Goal: Check status: Check status

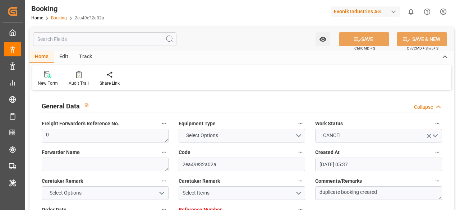
scroll to position [108, 0]
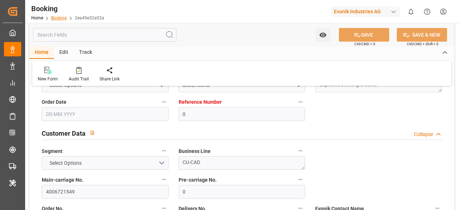
click at [61, 18] on link "Booking" at bounding box center [59, 17] width 16 height 5
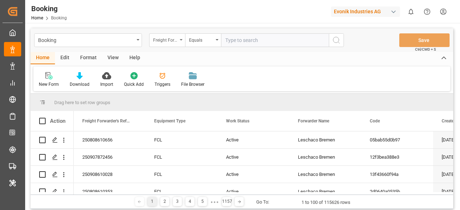
click at [176, 37] on div "Freight Forwarder's Reference No." at bounding box center [165, 39] width 24 height 8
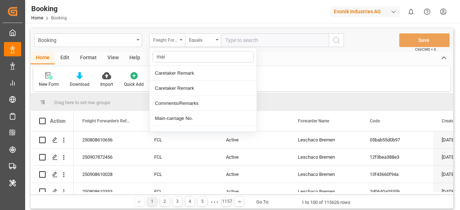
type input "main"
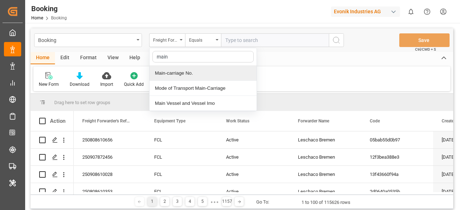
click at [200, 77] on div "Main-carriage No." at bounding box center [203, 73] width 107 height 15
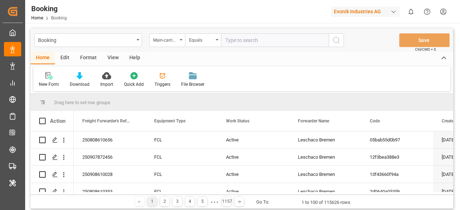
click at [241, 42] on input "text" at bounding box center [275, 40] width 108 height 14
paste input "4006721549"
type input "4006721549"
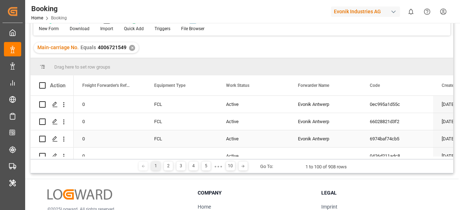
scroll to position [56, 0]
click at [240, 165] on div at bounding box center [243, 165] width 9 height 9
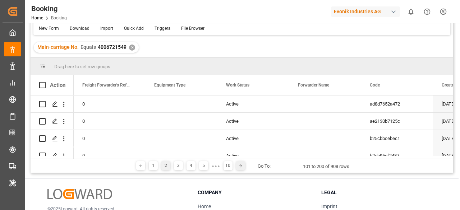
click at [241, 166] on polyline at bounding box center [241, 166] width 1 height 3
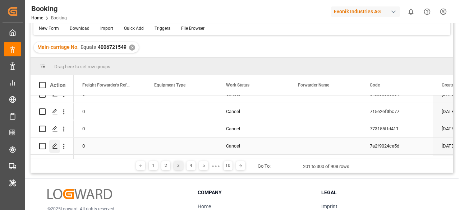
scroll to position [357, 0]
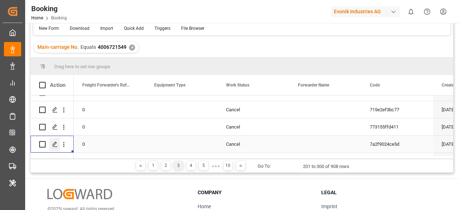
click at [53, 145] on icon "Press SPACE to select this row." at bounding box center [55, 145] width 6 height 6
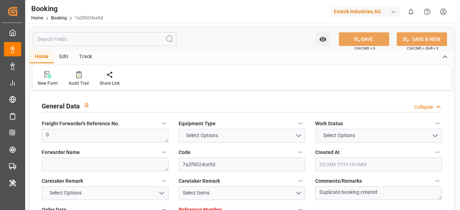
type input "0"
type input "[DATE] 06:44"
type input "[DATE] 09:09"
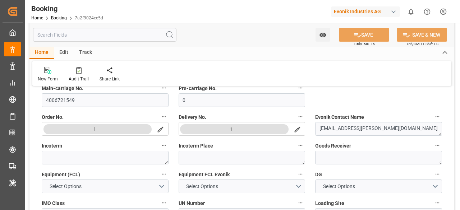
scroll to position [200, 0]
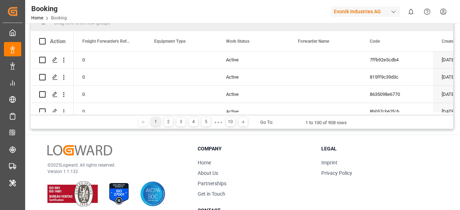
scroll to position [624, 0]
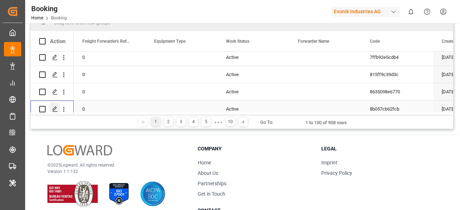
click at [55, 106] on div "Press SPACE to select this row." at bounding box center [54, 109] width 11 height 13
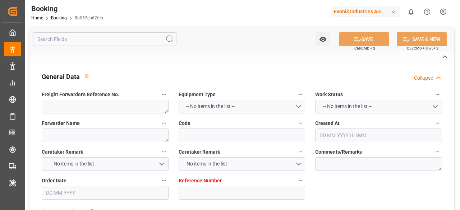
type textarea "0"
type input "8b057cb62fcb"
type input "0"
type textarea "CU-CAD"
type input "4006721549"
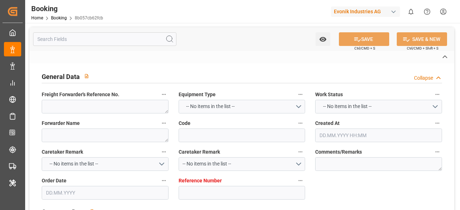
type textarea "[EMAIL_ADDRESS][PERSON_NAME][DOMAIN_NAME]"
type textarea "INPUT_Evonik_Seeburger_LoadTenderOcean_1003189098_20250929162046189.xml"
type textarea "1003189098"
type textarea "businessLine-businessLineCode-"
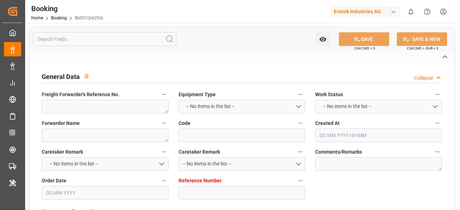
type textarea "a011t00000LcJC5AAN"
type textarea "No"
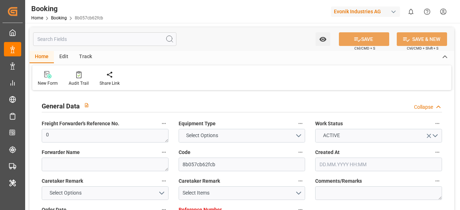
type input "0"
type input "[DATE] 14:22"
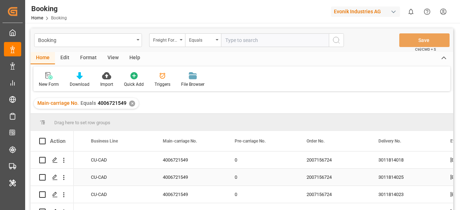
scroll to position [0, 866]
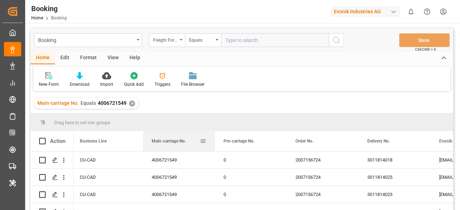
drag, startPoint x: 176, startPoint y: 146, endPoint x: 208, endPoint y: 143, distance: 31.4
click at [208, 143] on div "Main-carriage No." at bounding box center [179, 141] width 72 height 20
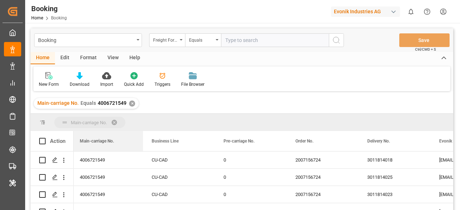
drag, startPoint x: 177, startPoint y: 141, endPoint x: 90, endPoint y: 115, distance: 91.1
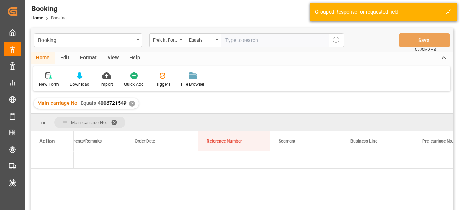
scroll to position [0, 0]
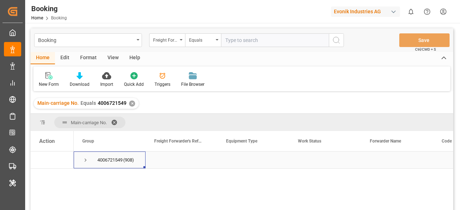
click at [85, 161] on span "Press SPACE to select this row." at bounding box center [85, 160] width 6 height 6
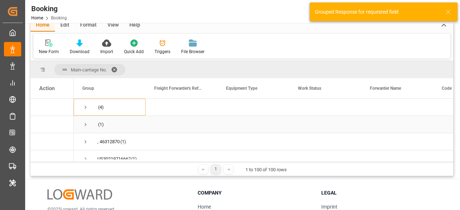
scroll to position [32, 0]
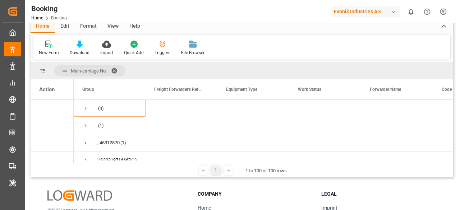
click at [115, 68] on span at bounding box center [117, 71] width 12 height 6
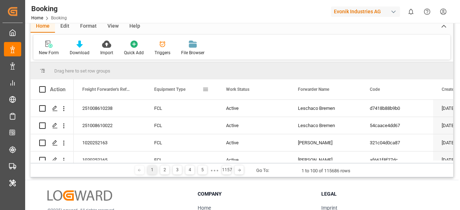
scroll to position [0, 0]
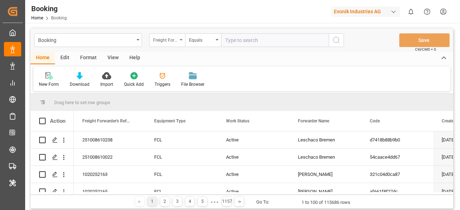
click at [178, 43] on div "Freight Forwarder's Reference No." at bounding box center [167, 40] width 36 height 14
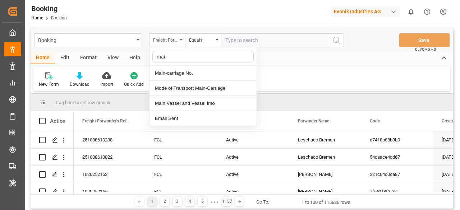
type input "main"
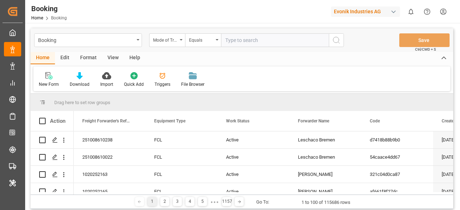
click at [249, 44] on input "text" at bounding box center [275, 40] width 108 height 14
click at [183, 40] on div "Mode of Transport Main-Carriage" at bounding box center [167, 40] width 36 height 14
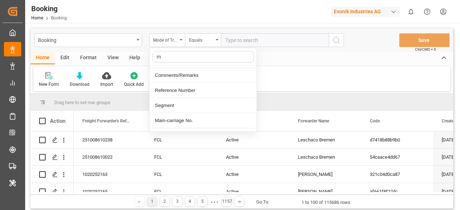
scroll to position [28, 0]
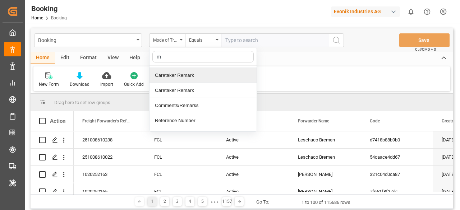
type input "ma"
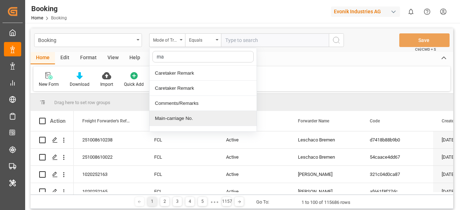
click at [177, 119] on div "Main-carriage No." at bounding box center [203, 118] width 107 height 15
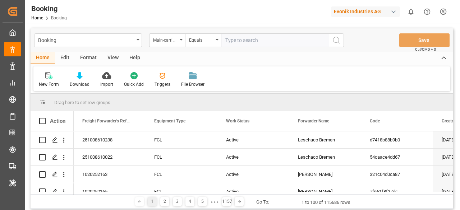
click at [222, 40] on input "text" at bounding box center [275, 40] width 108 height 14
paste input "4006721549"
type input "4006721549"
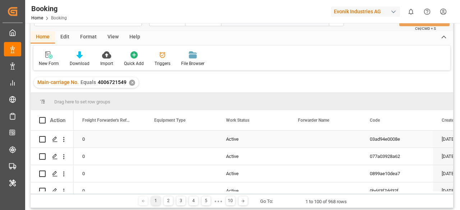
scroll to position [22, 0]
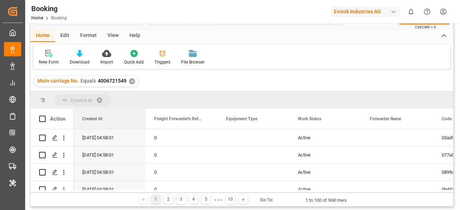
drag, startPoint x: 444, startPoint y: 120, endPoint x: 76, endPoint y: 100, distance: 369.2
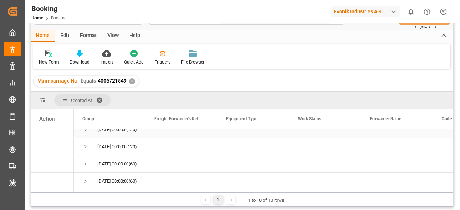
scroll to position [114, 0]
click at [87, 181] on span "Press SPACE to select this row." at bounding box center [85, 181] width 6 height 6
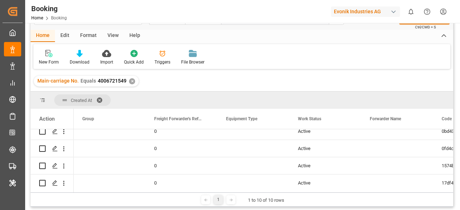
scroll to position [233, 0]
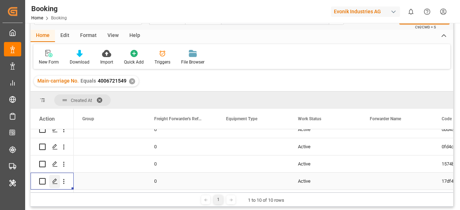
click at [55, 183] on icon "Press SPACE to select this row." at bounding box center [55, 182] width 6 height 6
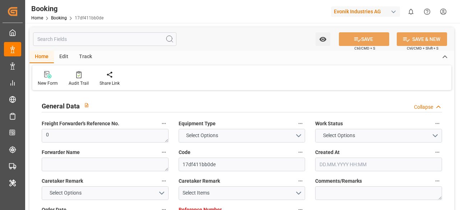
type input "0"
type input "[DATE] 04:58"
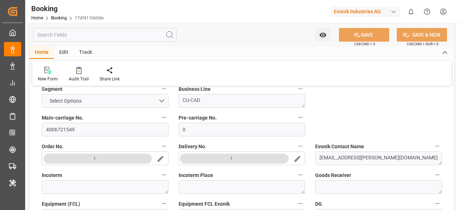
scroll to position [176, 0]
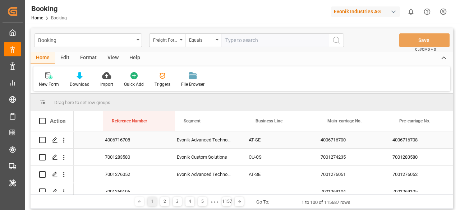
scroll to position [0, 697]
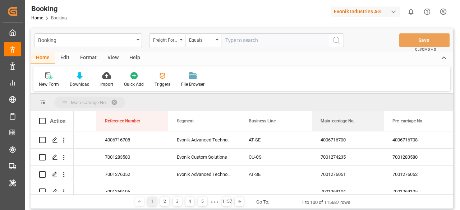
drag, startPoint x: 336, startPoint y: 120, endPoint x: 65, endPoint y: 105, distance: 271.3
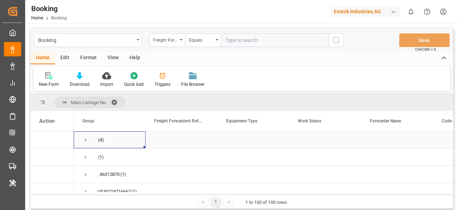
click at [86, 138] on span "Press SPACE to select this row." at bounding box center [85, 140] width 6 height 6
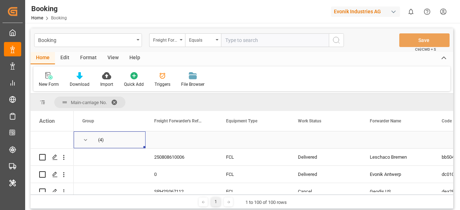
click at [84, 139] on span "Press SPACE to select this row." at bounding box center [85, 140] width 6 height 6
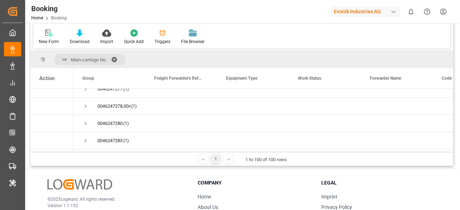
click at [227, 160] on icon at bounding box center [229, 160] width 4 height 4
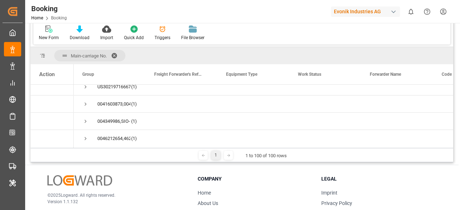
click at [228, 155] on icon at bounding box center [229, 156] width 4 height 4
